Goal: Task Accomplishment & Management: Complete application form

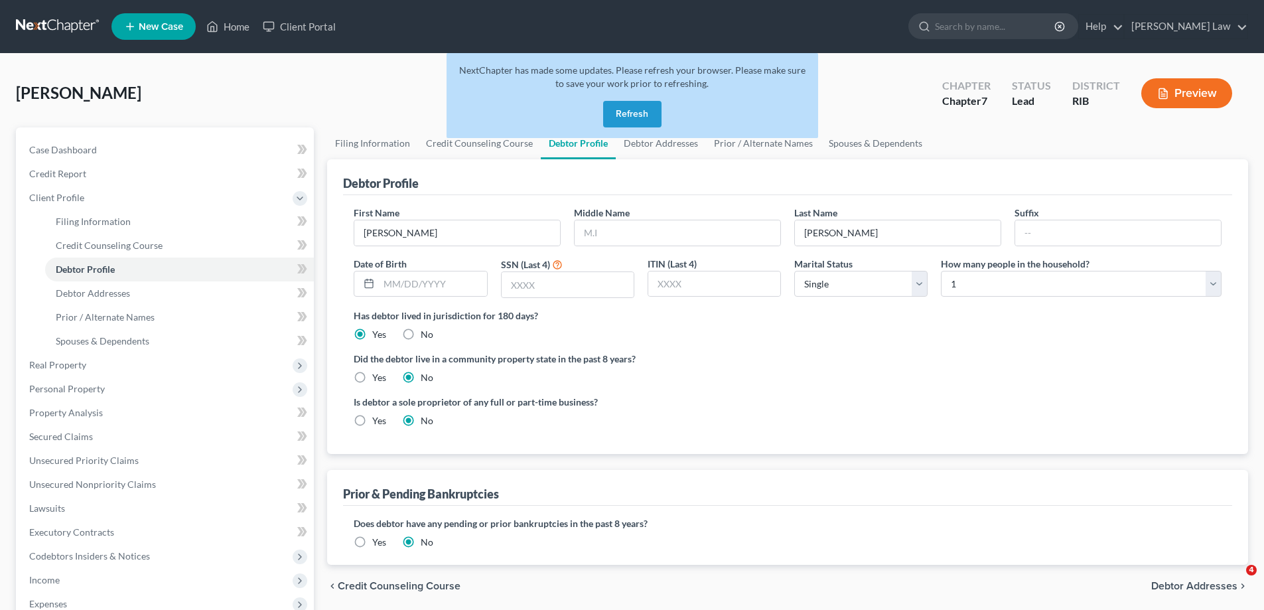
select select "0"
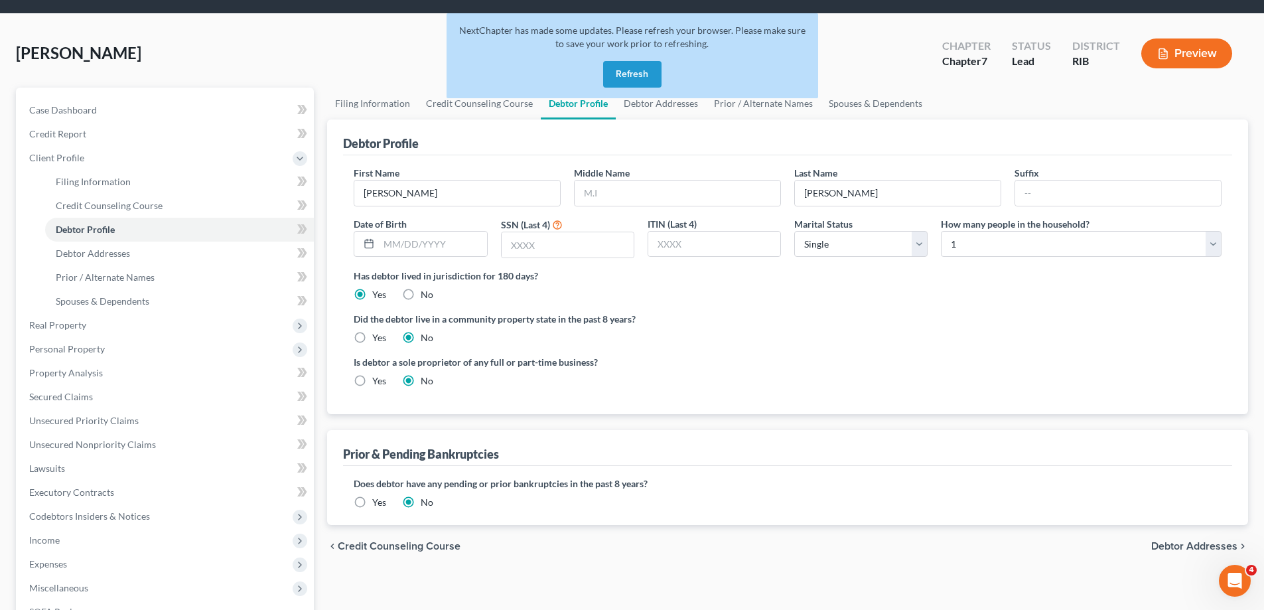
click at [640, 74] on button "Refresh" at bounding box center [632, 74] width 58 height 27
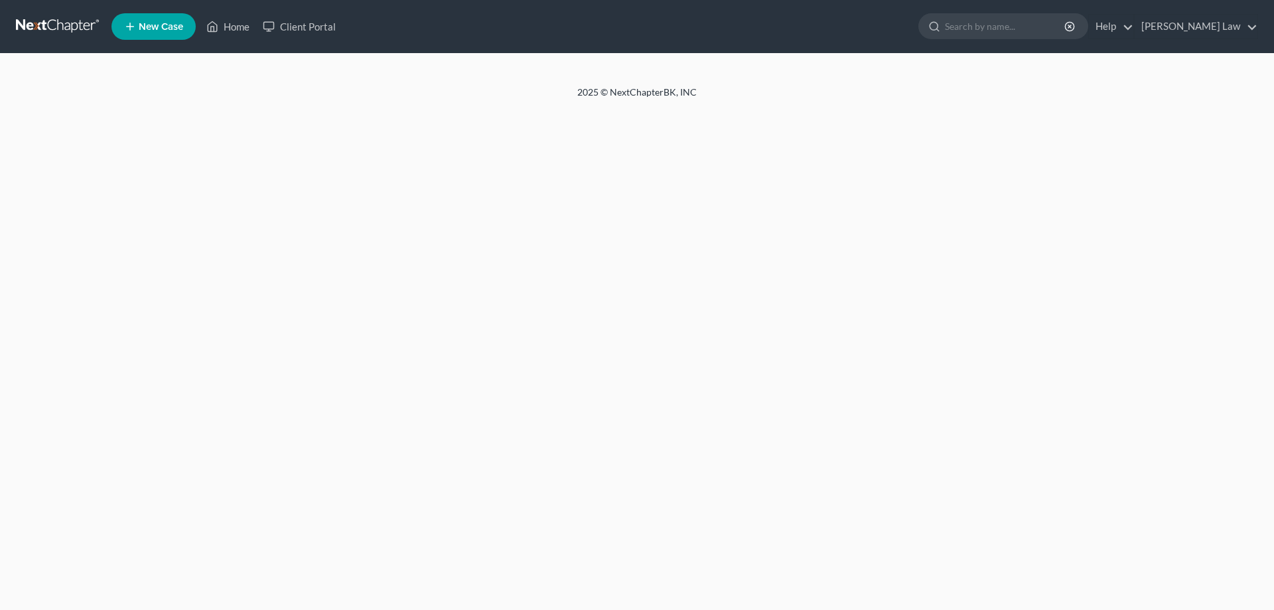
select select "0"
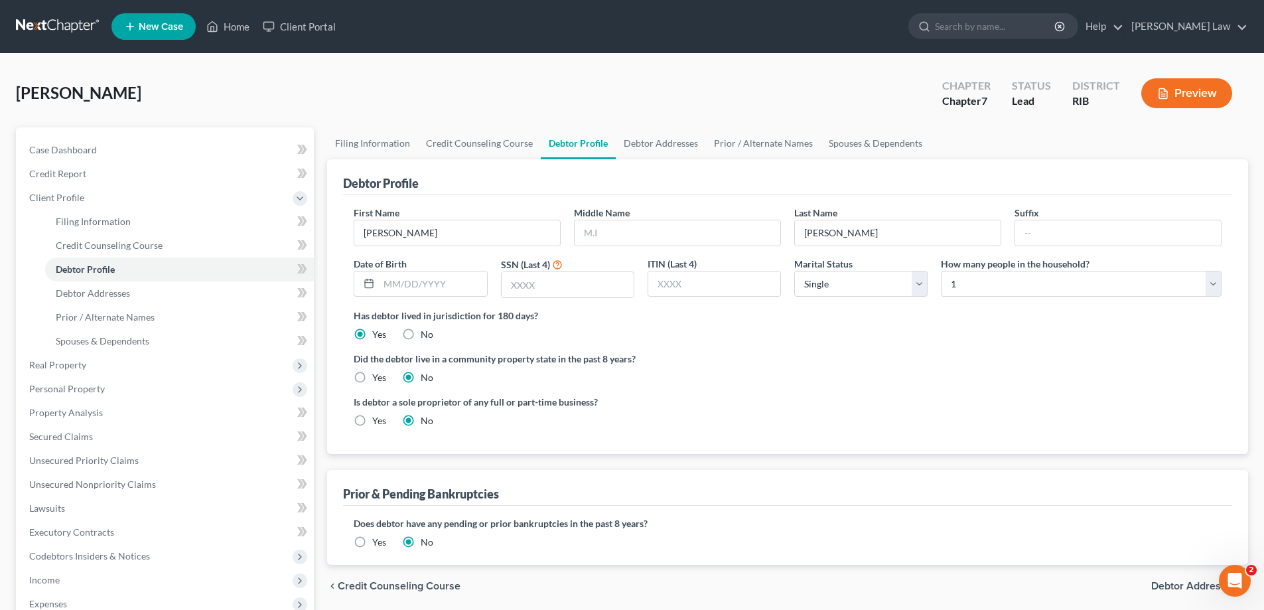
click at [162, 37] on link "New Case" at bounding box center [154, 26] width 84 height 27
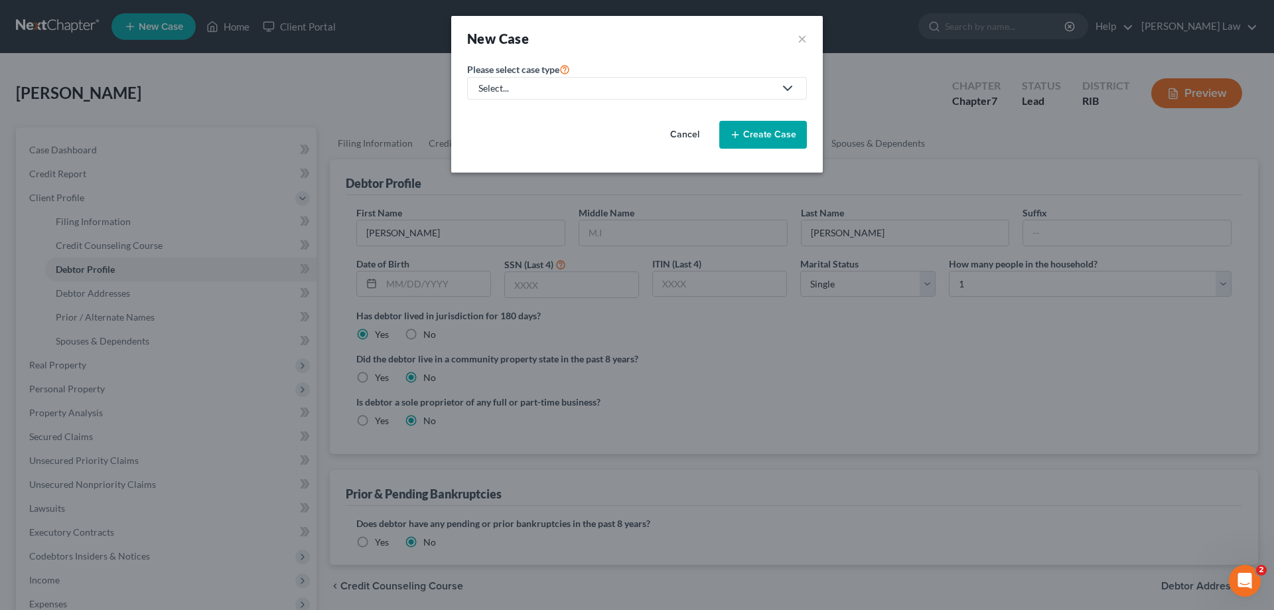
click at [786, 86] on icon at bounding box center [788, 88] width 16 height 16
click at [516, 114] on div "Bankruptcy" at bounding box center [538, 114] width 116 height 13
select select "71"
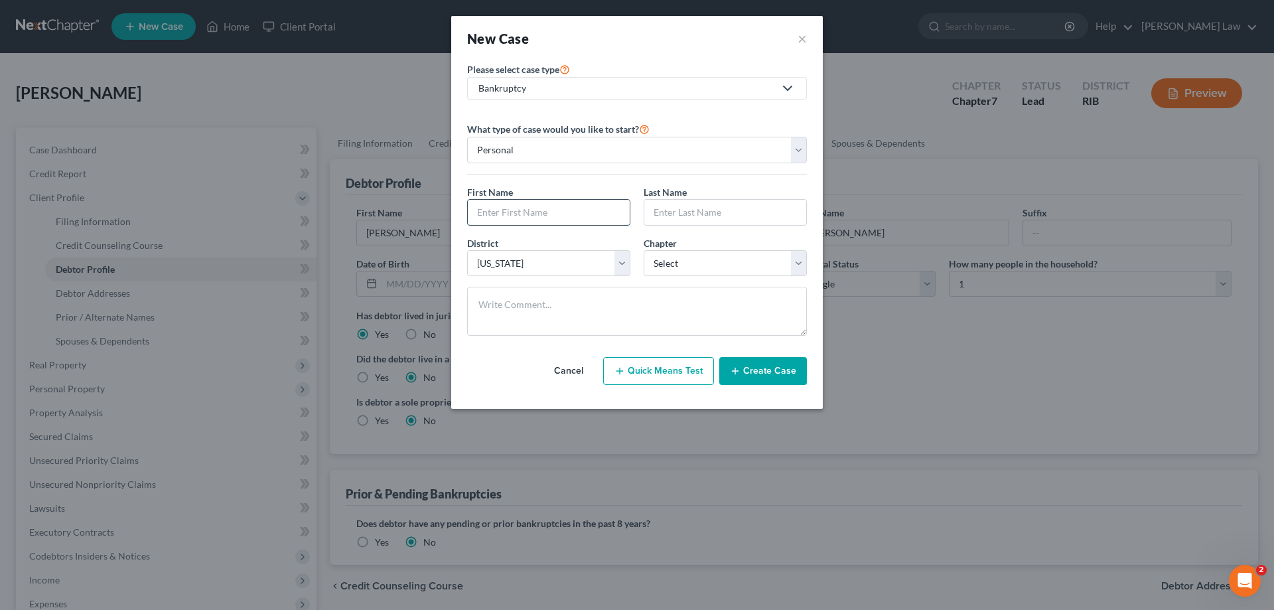
click at [553, 206] on input "text" at bounding box center [549, 212] width 162 height 25
type input "Marcia"
type input "Stone"
click at [802, 260] on select "Select 7 11 12 13" at bounding box center [725, 263] width 163 height 27
select select "0"
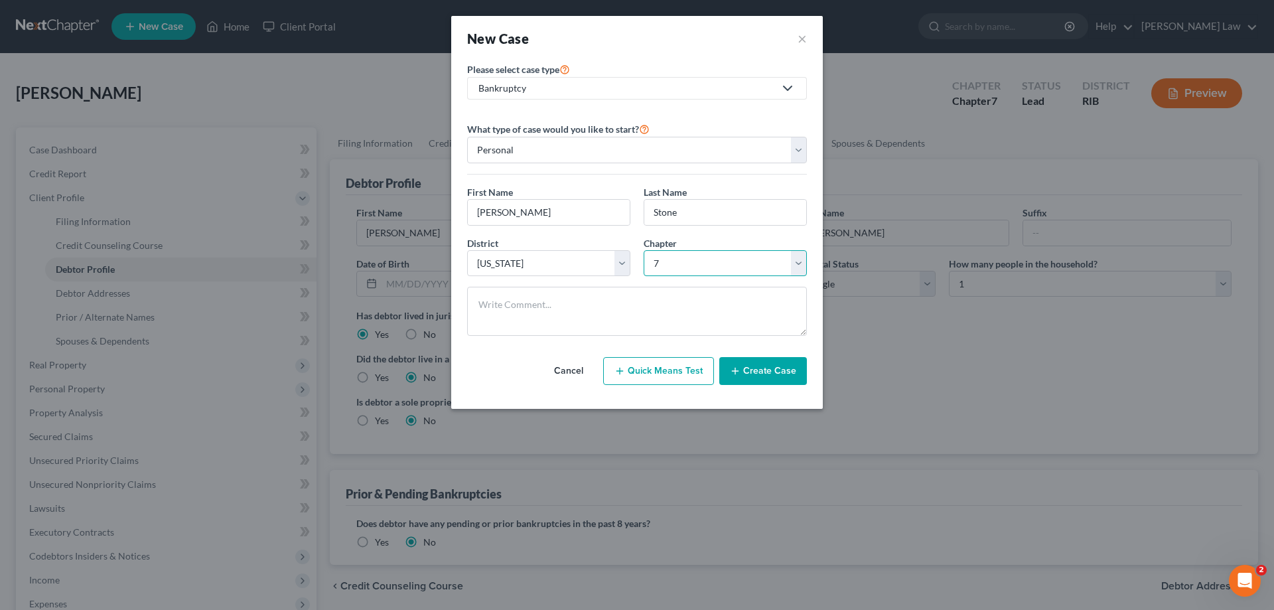
click at [644, 250] on select "Select 7 11 12 13" at bounding box center [725, 263] width 163 height 27
click at [753, 374] on button "Create Case" at bounding box center [763, 371] width 88 height 28
